Goal: Task Accomplishment & Management: Manage account settings

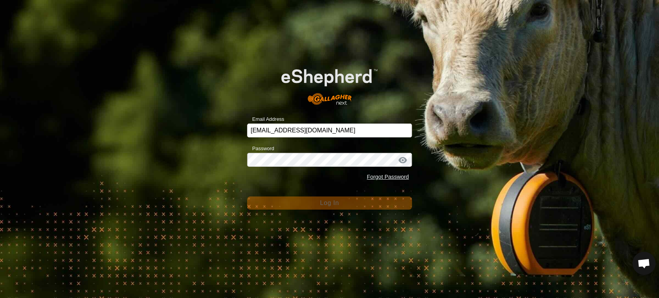
scroll to position [2962, 0]
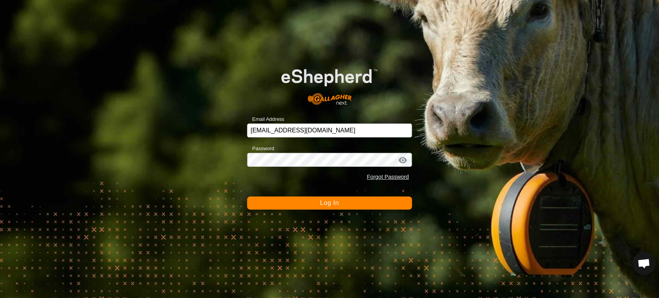
click at [351, 207] on button "Log In" at bounding box center [329, 202] width 165 height 13
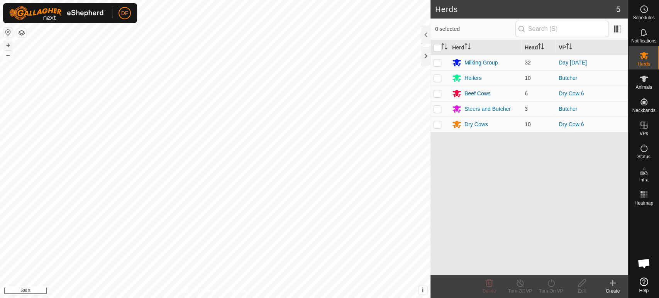
click at [7, 46] on button "+" at bounding box center [7, 45] width 9 height 9
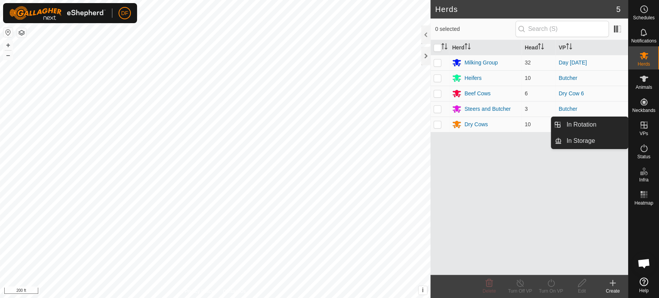
click at [642, 125] on icon at bounding box center [643, 124] width 9 height 9
click at [618, 126] on link "In Rotation" at bounding box center [594, 124] width 66 height 15
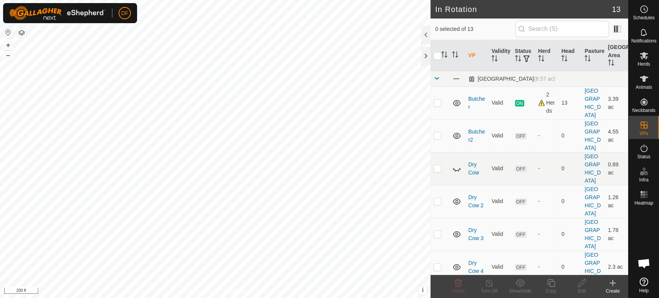
click at [618, 126] on td "4.55 ac" at bounding box center [616, 135] width 23 height 33
click at [435, 198] on p-checkbox at bounding box center [437, 201] width 8 height 6
click at [437, 231] on p-checkbox at bounding box center [437, 234] width 8 height 6
click at [436, 263] on p-checkbox at bounding box center [437, 266] width 8 height 6
checkbox input "true"
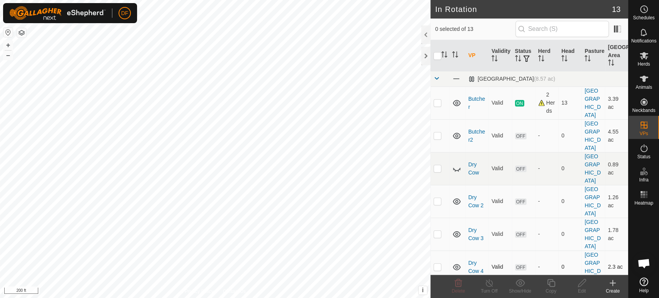
checkbox input "true"
click at [437, 185] on td at bounding box center [439, 201] width 19 height 33
click at [438, 231] on p-checkbox at bounding box center [437, 234] width 8 height 6
checkbox input "false"
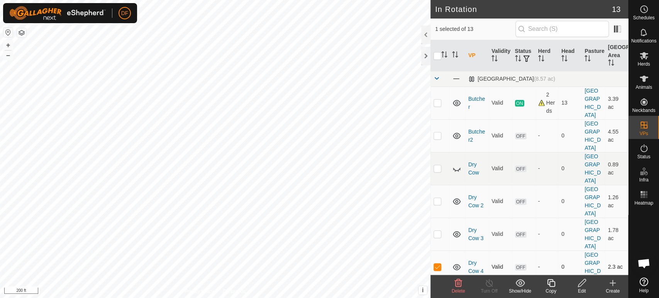
checkbox input "false"
click at [438, 263] on p-checkbox at bounding box center [437, 266] width 8 height 6
checkbox input "false"
click at [458, 197] on icon at bounding box center [456, 201] width 9 height 9
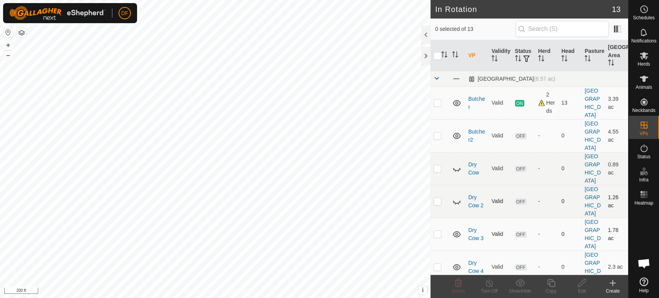
click at [458, 230] on icon at bounding box center [456, 234] width 9 height 9
click at [456, 264] on icon at bounding box center [457, 267] width 8 height 6
click at [455, 297] on icon at bounding box center [457, 300] width 8 height 6
click at [436, 78] on span at bounding box center [436, 78] width 6 height 6
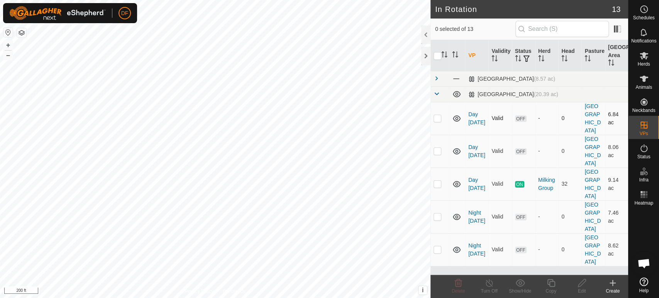
click at [437, 115] on p-checkbox at bounding box center [437, 118] width 8 height 6
checkbox input "true"
click at [435, 148] on p-checkbox at bounding box center [437, 151] width 8 height 6
checkbox input "true"
click at [436, 213] on p-checkbox at bounding box center [437, 216] width 8 height 6
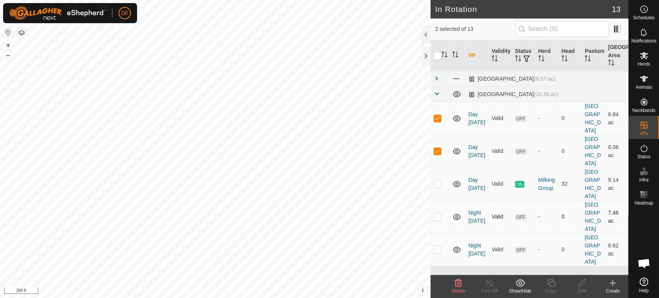
checkbox input "true"
click at [436, 246] on p-checkbox at bounding box center [437, 249] width 8 height 6
click at [437, 246] on p-checkbox at bounding box center [437, 249] width 8 height 6
checkbox input "false"
click at [441, 200] on td at bounding box center [439, 216] width 19 height 33
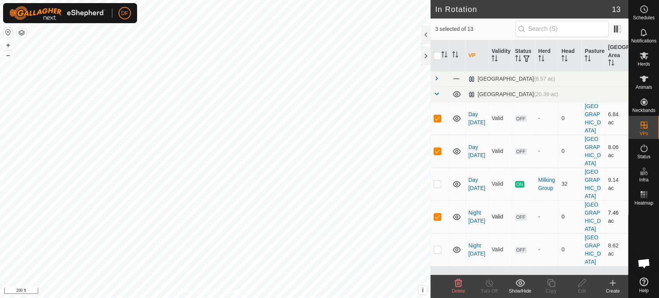
checkbox input "false"
click at [437, 148] on p-checkbox at bounding box center [437, 151] width 8 height 6
checkbox input "false"
click at [438, 117] on p-checkbox at bounding box center [437, 118] width 8 height 6
checkbox input "false"
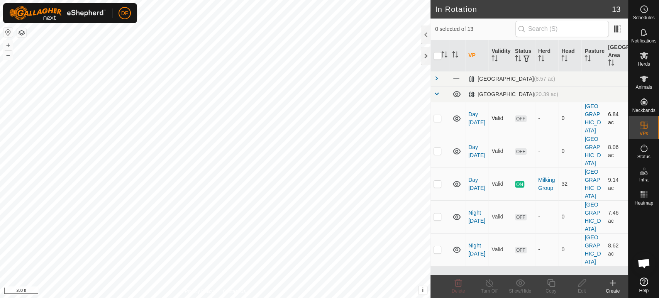
click at [457, 116] on icon at bounding box center [457, 118] width 8 height 6
click at [457, 147] on icon at bounding box center [456, 151] width 9 height 9
click at [456, 212] on icon at bounding box center [456, 216] width 9 height 9
click at [456, 245] on icon at bounding box center [456, 249] width 9 height 9
click at [434, 181] on p-checkbox at bounding box center [437, 184] width 8 height 6
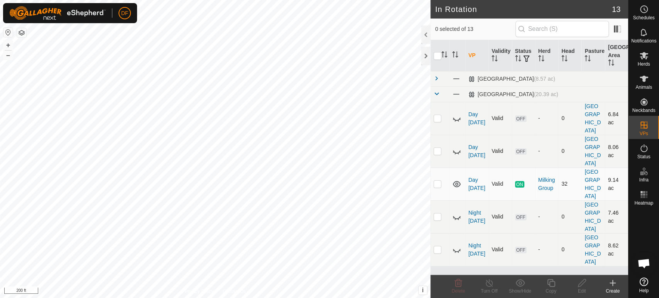
checkbox input "true"
click at [550, 283] on icon at bounding box center [551, 282] width 10 height 9
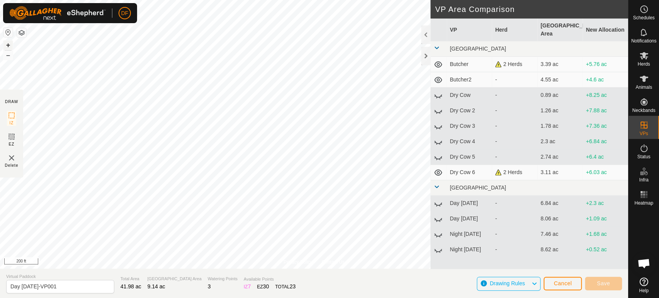
click at [6, 46] on button "+" at bounding box center [7, 45] width 9 height 9
click at [24, 285] on input "Day [DATE]-VP001" at bounding box center [60, 287] width 108 height 14
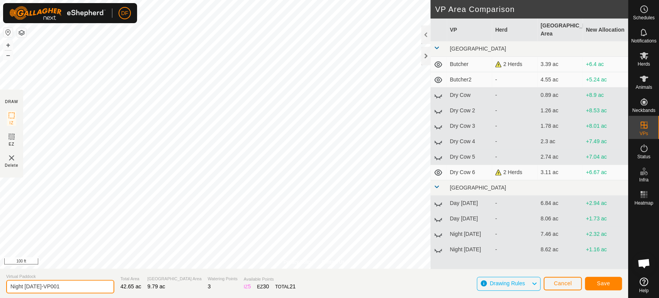
click at [71, 287] on input "Night [DATE]-VP001" at bounding box center [60, 287] width 108 height 14
type input "Night [DATE]"
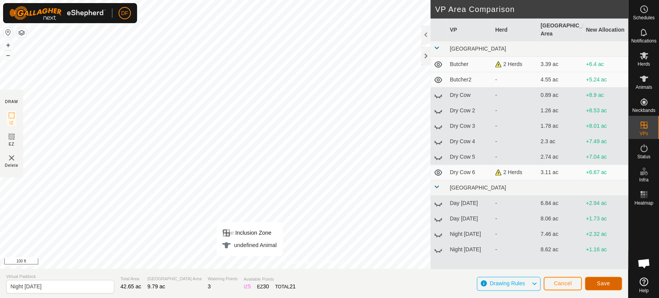
click at [610, 284] on button "Save" at bounding box center [602, 284] width 37 height 14
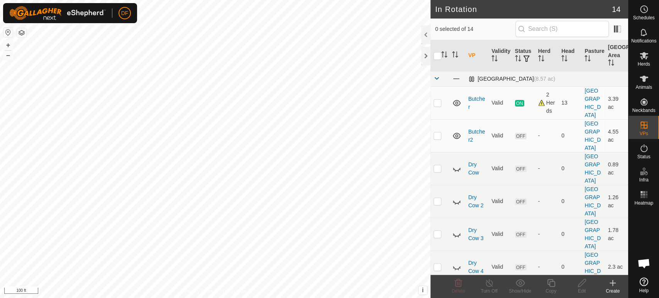
click at [436, 81] on link at bounding box center [436, 79] width 6 height 6
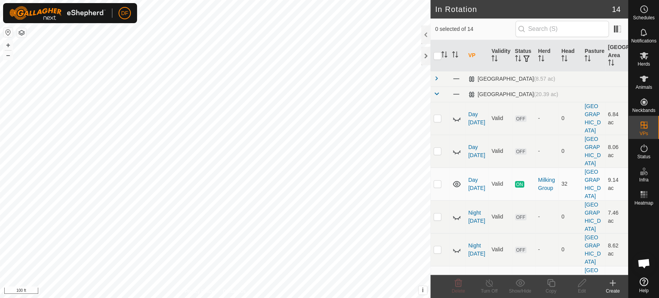
click at [437, 279] on p-checkbox at bounding box center [437, 282] width 8 height 6
checkbox input "true"
click at [559, 291] on div "Copy" at bounding box center [550, 290] width 31 height 7
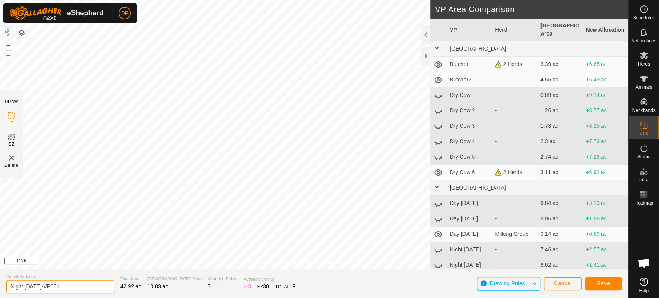
click at [64, 288] on input "Night [DATE]-VP001" at bounding box center [60, 287] width 108 height 14
type input "Day [DATE]"
click at [594, 283] on button "Save" at bounding box center [602, 284] width 37 height 14
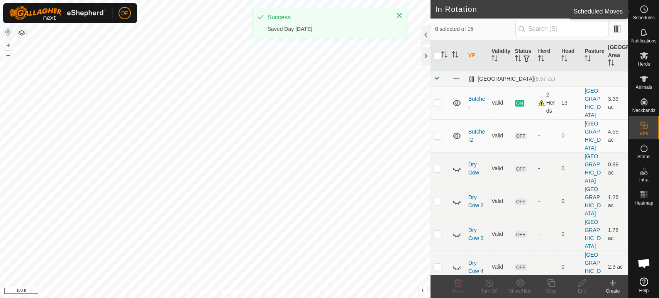
click at [643, 14] on es-schedule-vp-svg-icon at bounding box center [644, 9] width 14 height 12
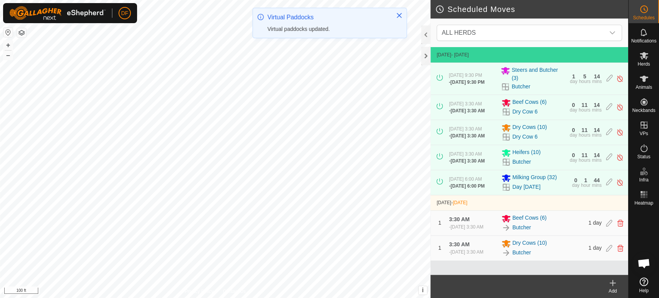
click at [614, 289] on div "Add" at bounding box center [612, 290] width 31 height 7
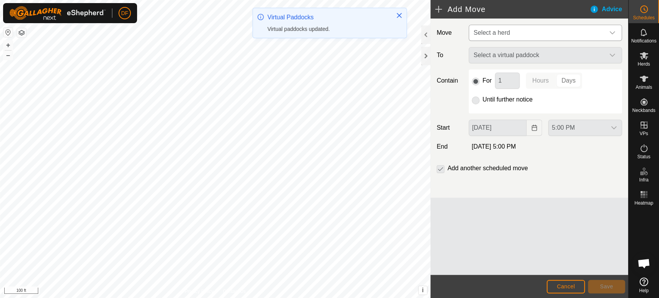
click at [513, 38] on span "Select a herd" at bounding box center [537, 32] width 134 height 15
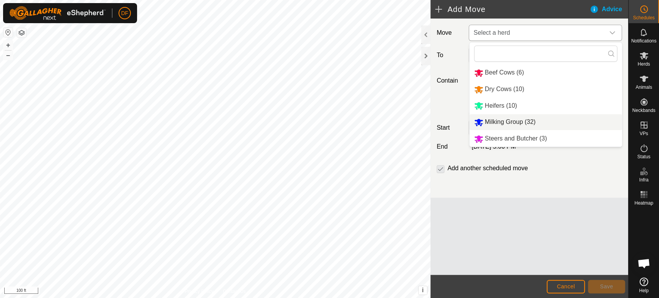
click at [514, 125] on li "Milking Group (32)" at bounding box center [545, 122] width 152 height 16
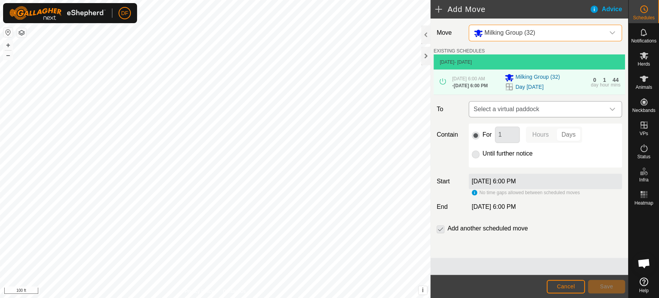
click at [503, 115] on span "Select a virtual paddock" at bounding box center [537, 108] width 134 height 15
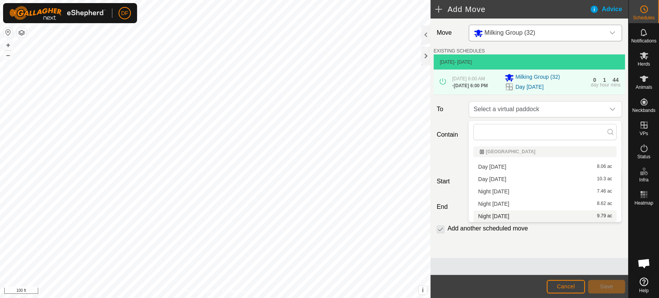
click at [497, 214] on li "Night [DATE] 9.79 ac" at bounding box center [544, 216] width 143 height 12
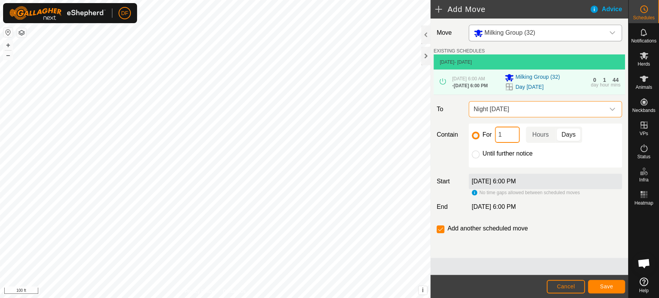
click at [508, 135] on input "1" at bounding box center [507, 135] width 25 height 16
type input "12"
click at [540, 137] on p-togglebutton "Hours" at bounding box center [540, 135] width 30 height 16
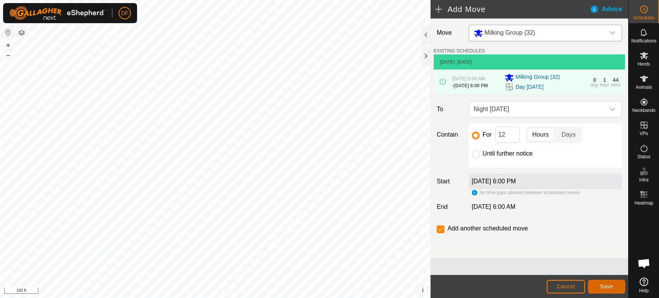
click at [596, 285] on button "Save" at bounding box center [606, 287] width 37 height 14
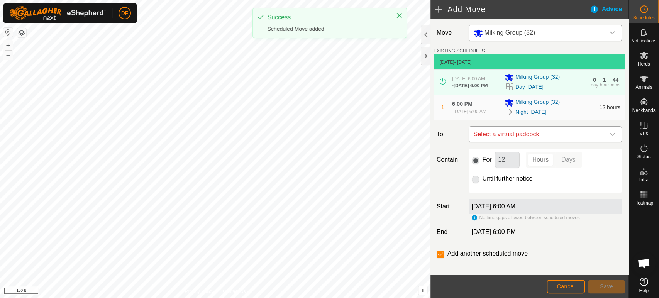
click at [522, 141] on span "Select a virtual paddock" at bounding box center [537, 134] width 134 height 15
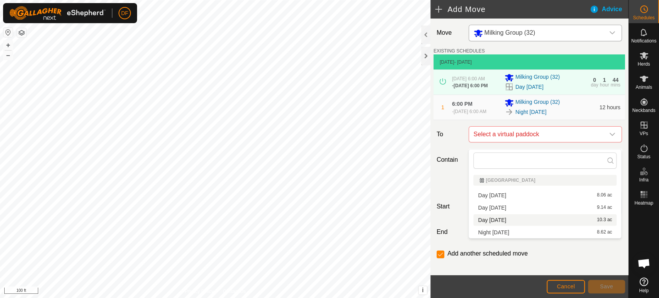
click at [497, 218] on li "Day [DATE] 10.3 ac" at bounding box center [544, 220] width 143 height 12
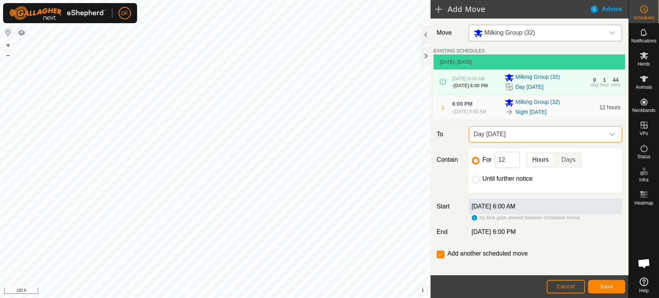
click at [616, 294] on footer "Cancel Save" at bounding box center [529, 286] width 198 height 23
click at [611, 287] on span "Save" at bounding box center [606, 286] width 13 height 6
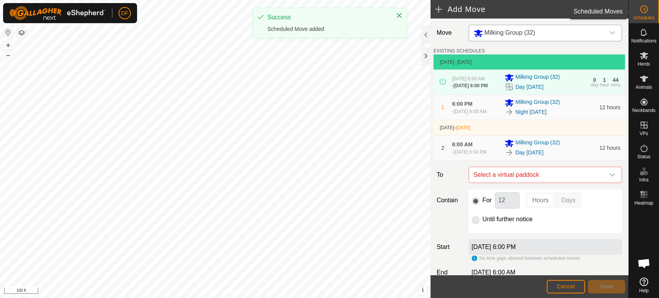
click at [645, 15] on span "Schedules" at bounding box center [643, 17] width 22 height 5
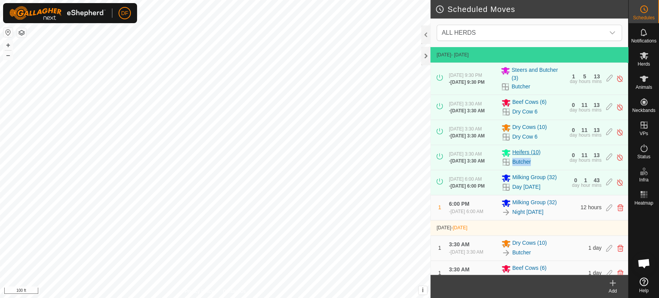
drag, startPoint x: 538, startPoint y: 166, endPoint x: 542, endPoint y: 153, distance: 12.8
click at [542, 153] on div "Heifers (10) Butcher" at bounding box center [533, 157] width 64 height 19
click at [543, 39] on span "ALL HERDS" at bounding box center [521, 32] width 166 height 15
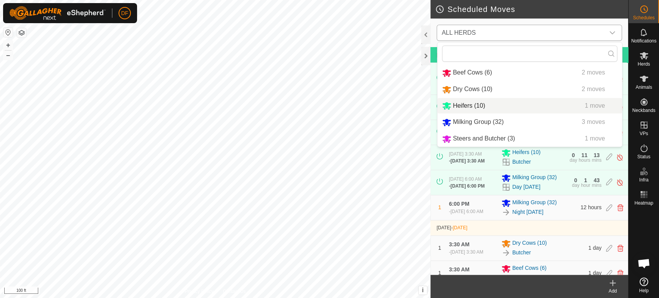
click at [486, 103] on li "Heifers (10) 1 move" at bounding box center [529, 106] width 184 height 16
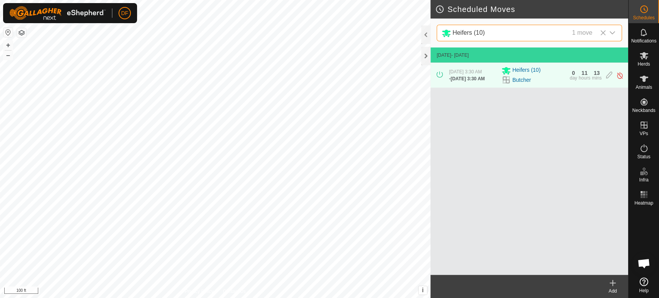
click at [611, 291] on div "Add" at bounding box center [612, 290] width 31 height 7
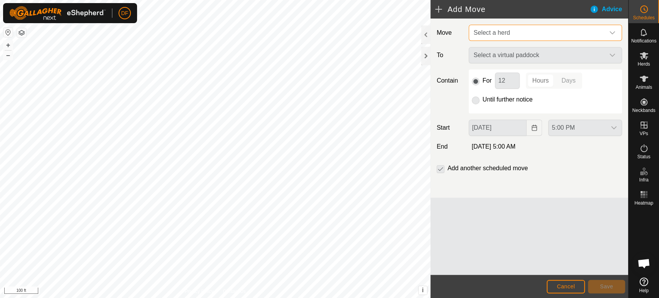
click at [500, 37] on span "Select a herd" at bounding box center [537, 32] width 134 height 15
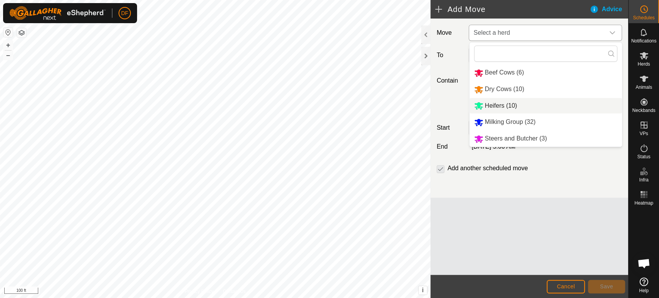
click at [498, 107] on span "Heifers (10)" at bounding box center [501, 105] width 32 height 7
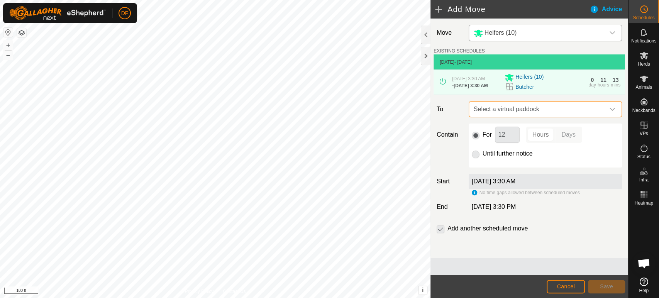
click at [513, 110] on span "Select a virtual paddock" at bounding box center [537, 108] width 134 height 15
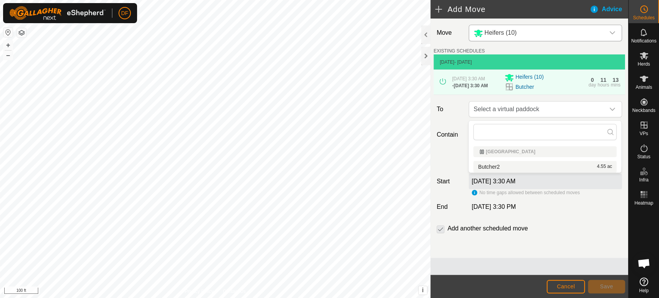
click at [495, 164] on li "Butcher2 4.55 ac" at bounding box center [544, 167] width 143 height 12
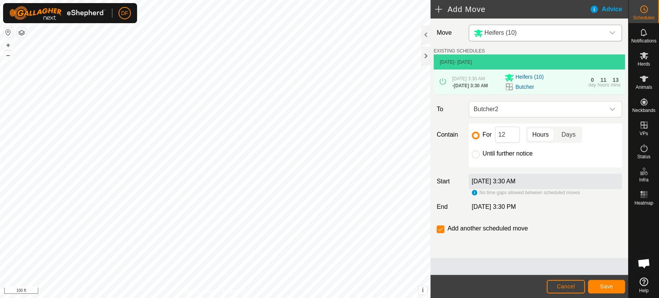
click at [561, 135] on p-togglebutton "Days" at bounding box center [568, 135] width 27 height 16
click at [516, 135] on input "12" at bounding box center [507, 135] width 25 height 16
type input "1"
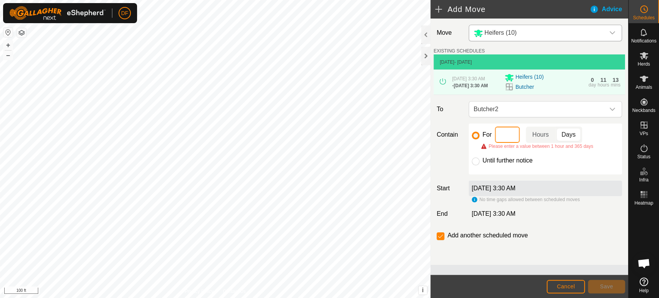
type input "2"
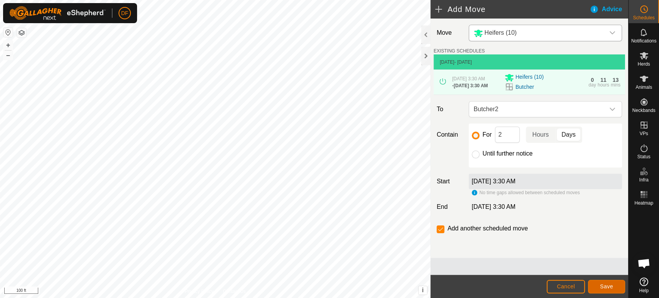
click at [606, 285] on span "Save" at bounding box center [606, 286] width 13 height 6
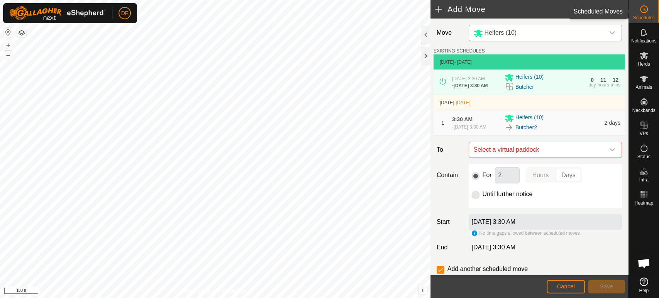
click at [641, 9] on icon at bounding box center [643, 9] width 9 height 9
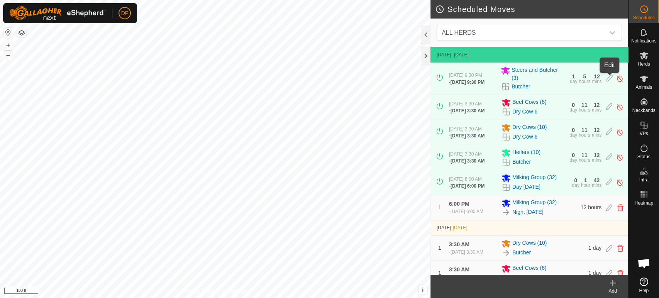
click at [608, 81] on icon at bounding box center [609, 78] width 6 height 8
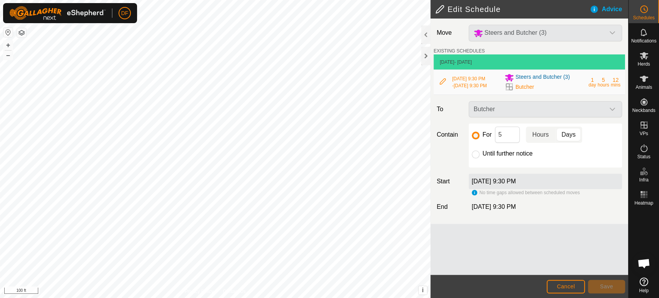
click at [546, 138] on p-togglebutton "Hours" at bounding box center [540, 135] width 30 height 16
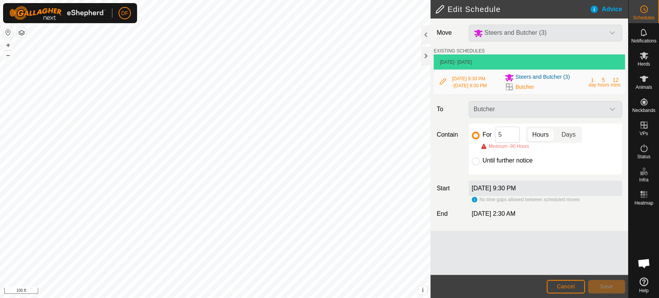
click at [564, 137] on p-togglebutton "Days" at bounding box center [568, 135] width 27 height 16
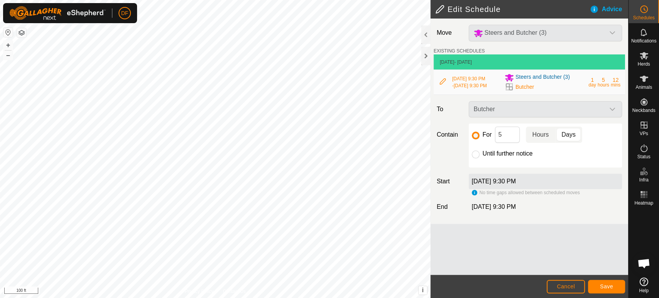
click at [535, 137] on p-togglebutton "Hours" at bounding box center [540, 135] width 30 height 16
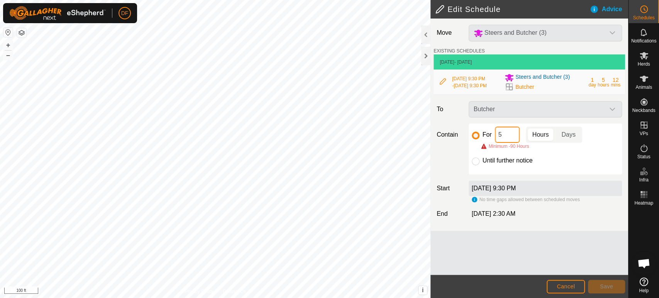
click at [516, 137] on input "5" at bounding box center [507, 135] width 25 height 16
type input "2"
click at [564, 137] on p-togglebutton "Days" at bounding box center [568, 135] width 27 height 16
click at [512, 137] on input "2" at bounding box center [507, 135] width 25 height 16
type input "4"
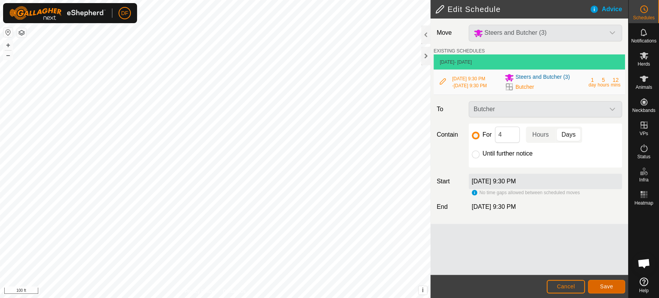
click at [599, 285] on button "Save" at bounding box center [606, 287] width 37 height 14
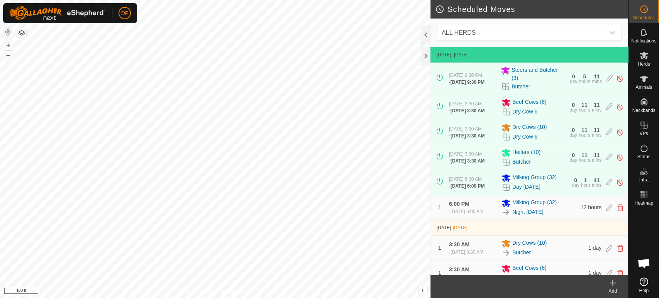
click at [612, 289] on div "Add" at bounding box center [612, 290] width 31 height 7
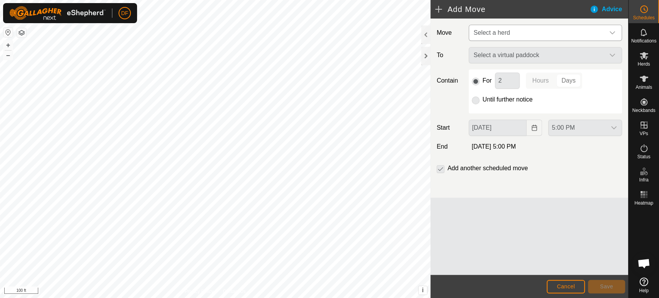
click at [499, 38] on span "Select a herd" at bounding box center [537, 32] width 134 height 15
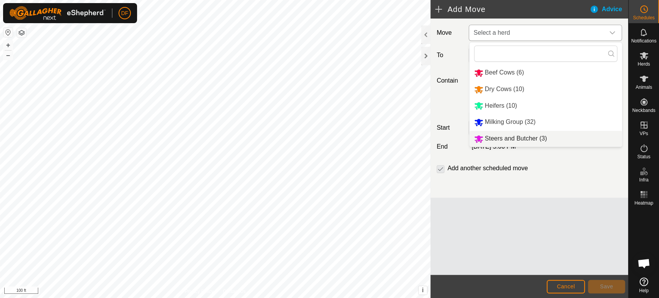
click at [507, 135] on li "Steers and Butcher (3)" at bounding box center [545, 139] width 152 height 16
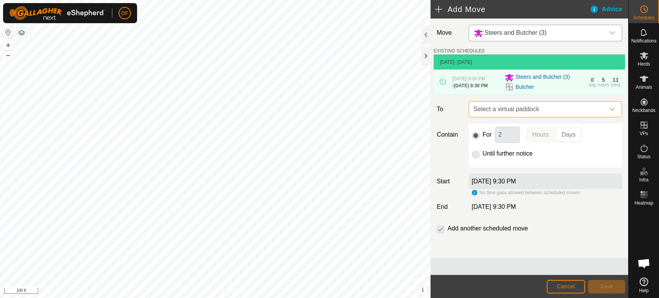
click at [535, 113] on span "Select a virtual paddock" at bounding box center [537, 108] width 134 height 15
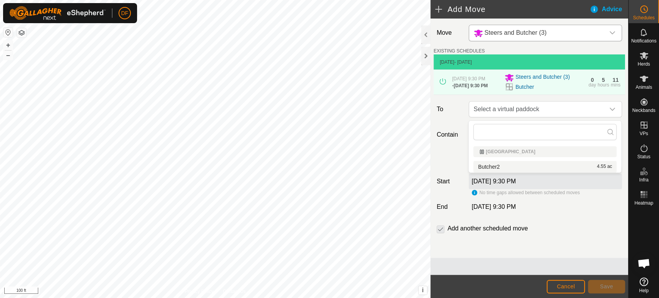
click at [511, 164] on div "Butcher2 4.55 ac" at bounding box center [545, 166] width 134 height 5
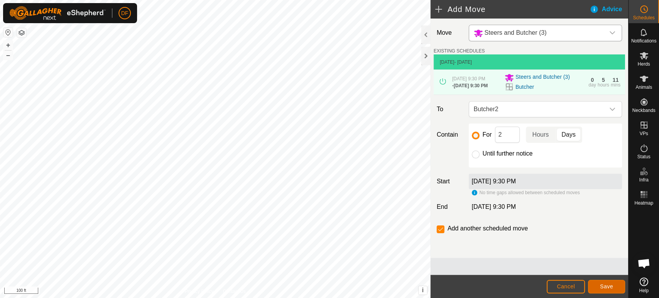
click at [607, 285] on span "Save" at bounding box center [606, 286] width 13 height 6
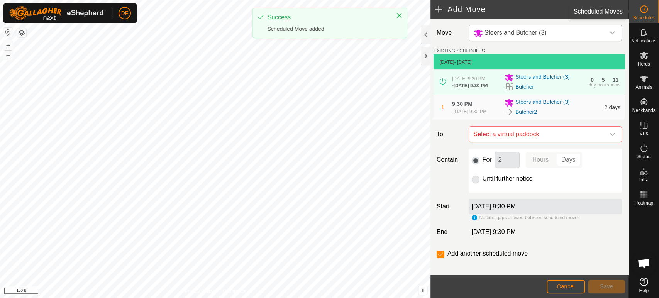
click at [646, 15] on span "Schedules" at bounding box center [643, 17] width 22 height 5
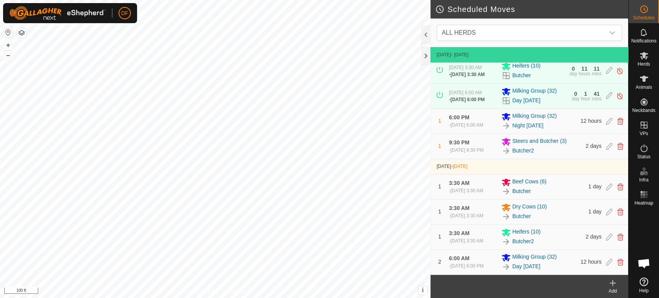
scroll to position [115, 0]
click at [649, 82] on es-animals-svg-icon at bounding box center [644, 79] width 14 height 12
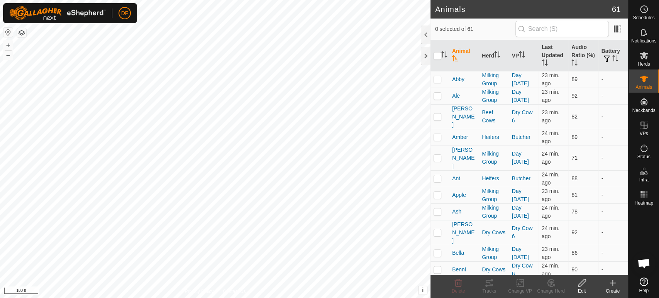
click at [439, 155] on p-checkbox at bounding box center [437, 158] width 8 height 6
checkbox input "true"
click at [586, 286] on edit-svg-icon at bounding box center [581, 282] width 31 height 9
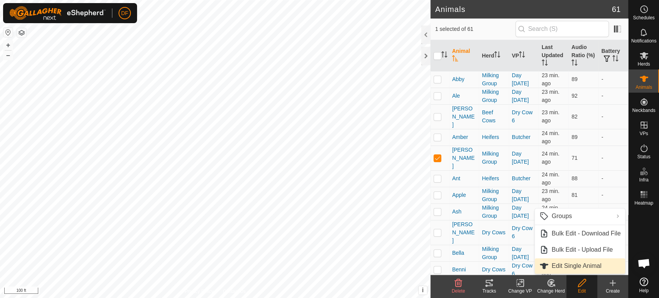
click at [575, 268] on link "Edit Single Animal" at bounding box center [579, 265] width 91 height 15
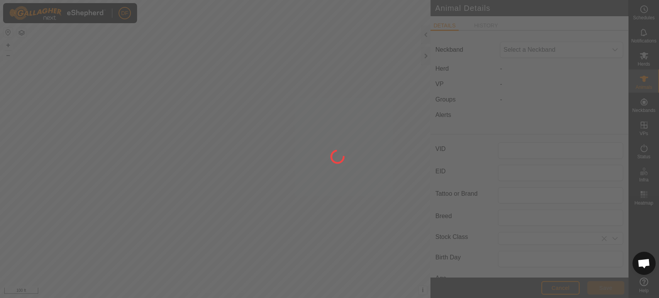
type input "[PERSON_NAME]"
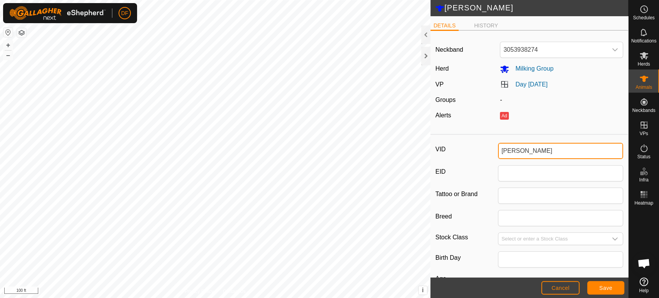
click at [517, 152] on input "[PERSON_NAME]" at bounding box center [560, 151] width 125 height 16
type input "[PERSON_NAME]"
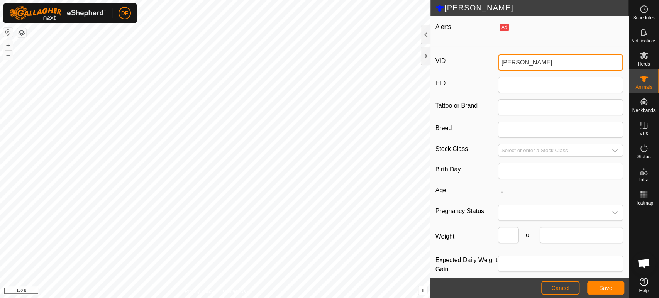
scroll to position [98, 0]
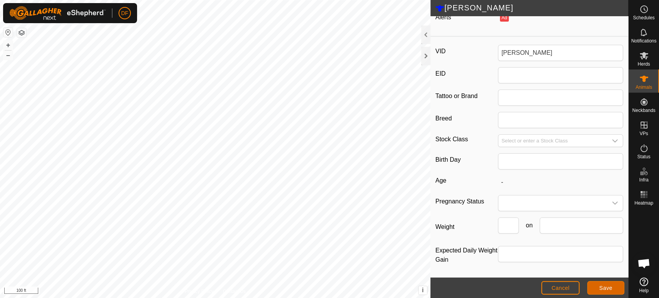
click at [601, 290] on span "Save" at bounding box center [605, 288] width 13 height 6
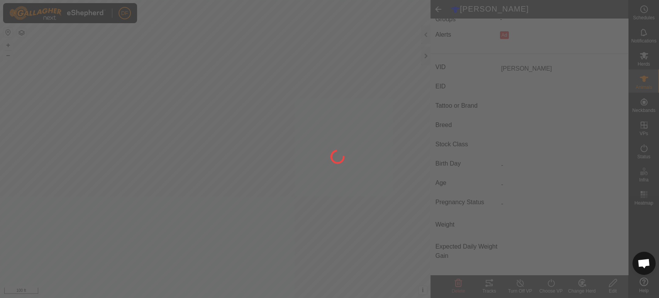
scroll to position [80, 0]
type input "-"
type input "0 kg"
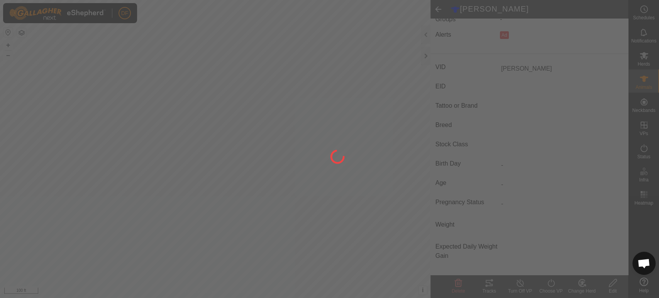
type input "-"
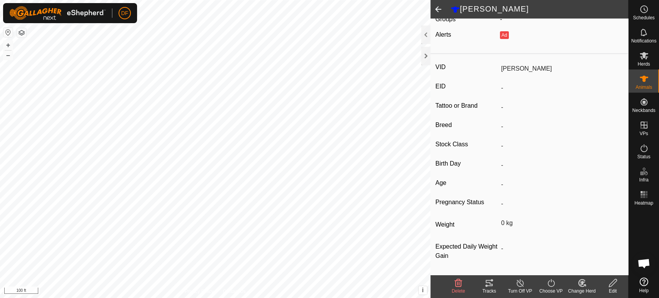
click at [439, 10] on span at bounding box center [437, 9] width 15 height 19
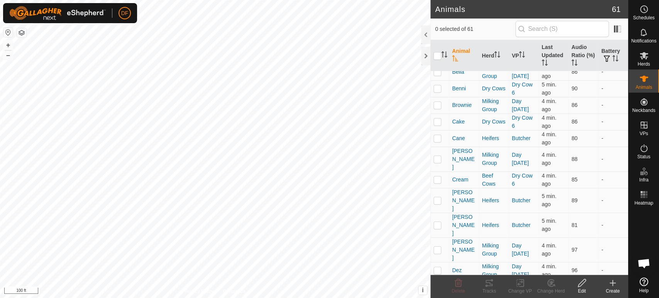
scroll to position [186, 0]
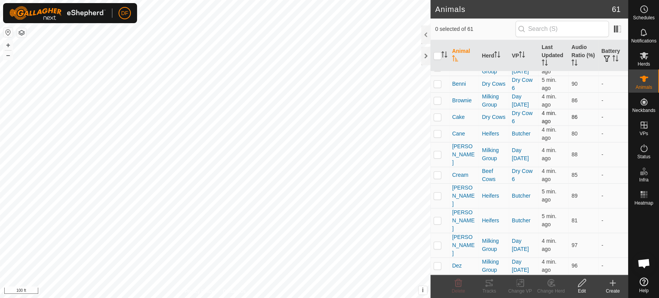
click at [436, 114] on p-checkbox at bounding box center [437, 117] width 8 height 6
checkbox input "true"
click at [435, 217] on p-checkbox at bounding box center [437, 220] width 8 height 6
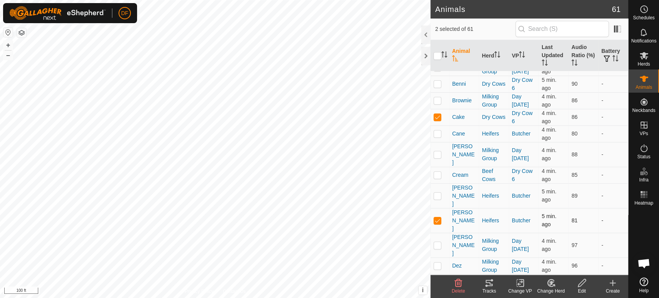
checkbox input "true"
click at [547, 286] on icon at bounding box center [551, 282] width 10 height 9
click at [578, 252] on link "Choose Herd..." at bounding box center [573, 249] width 76 height 15
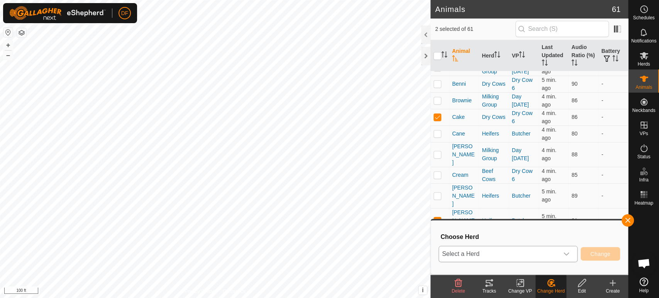
click at [563, 254] on div "dropdown trigger" at bounding box center [565, 253] width 15 height 15
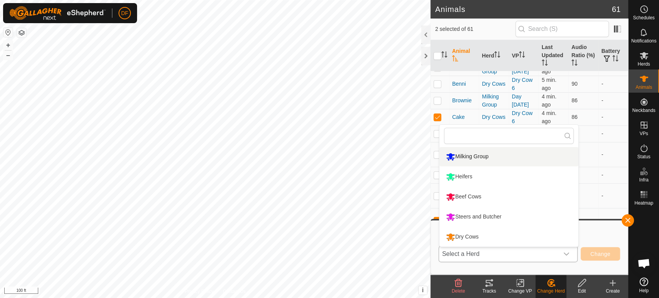
click at [479, 157] on li "Milking Group" at bounding box center [508, 156] width 139 height 19
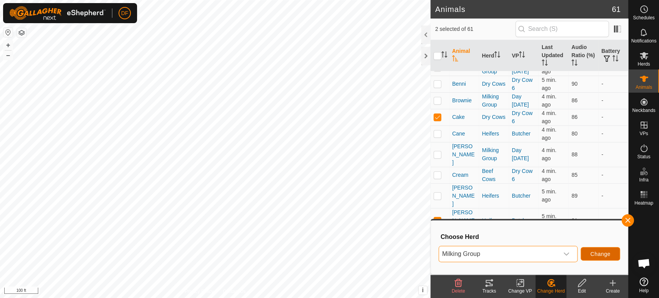
click at [601, 257] on button "Change" at bounding box center [599, 254] width 39 height 14
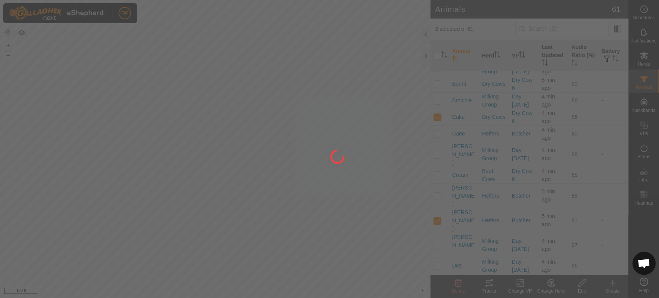
checkbox input "false"
